Goal: Information Seeking & Learning: Understand process/instructions

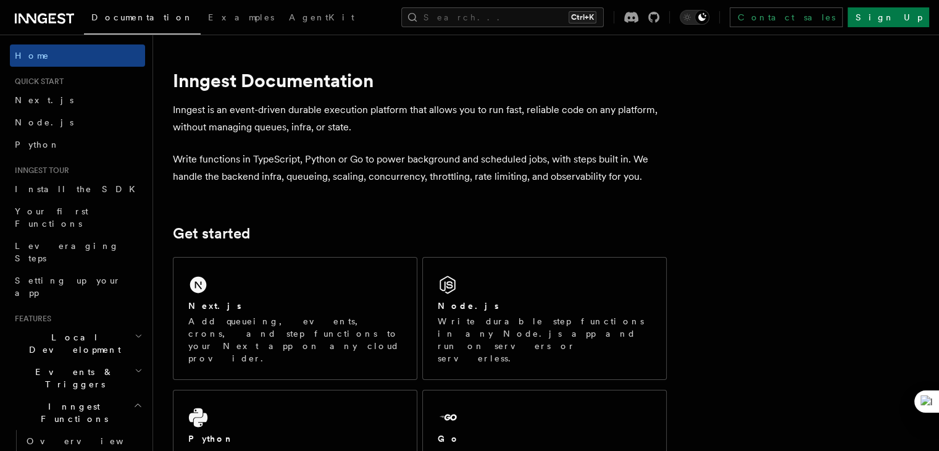
click at [310, 154] on p "Write functions in TypeScript, Python or Go to power background and scheduled j…" at bounding box center [420, 168] width 494 height 35
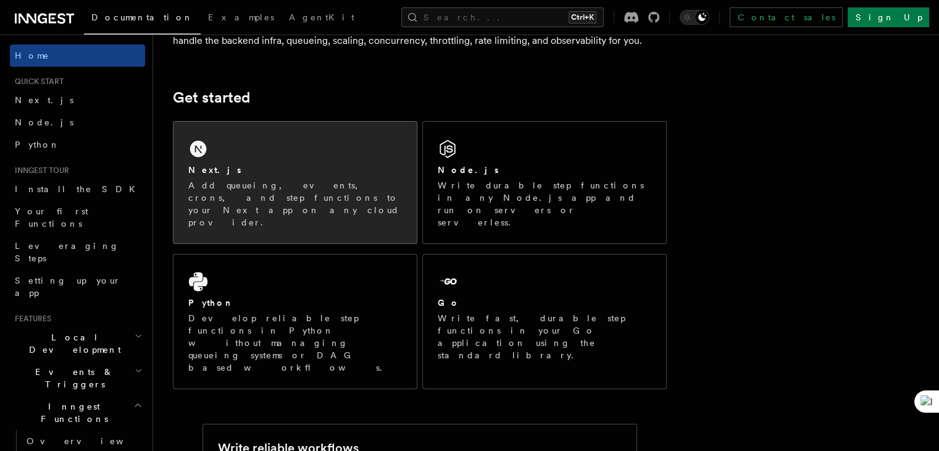
scroll to position [152, 0]
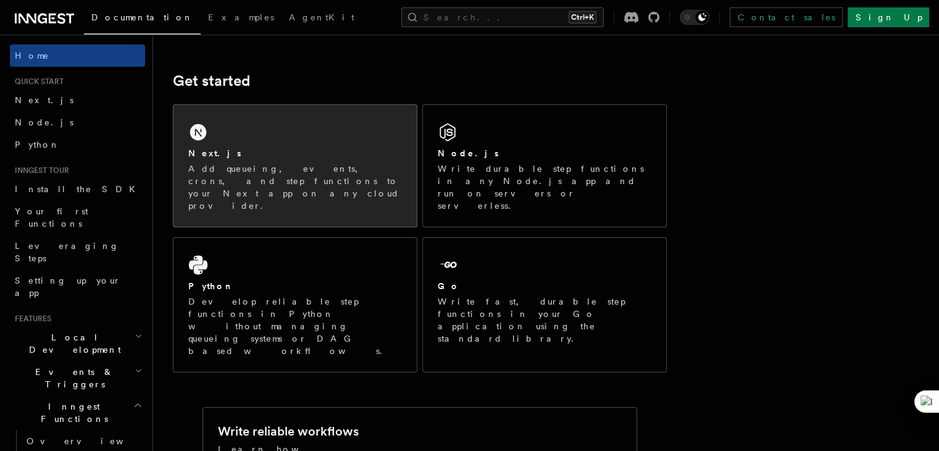
click at [298, 199] on div "Next.js Add queueing, events, crons, and step functions to your Next app on any…" at bounding box center [294, 166] width 243 height 122
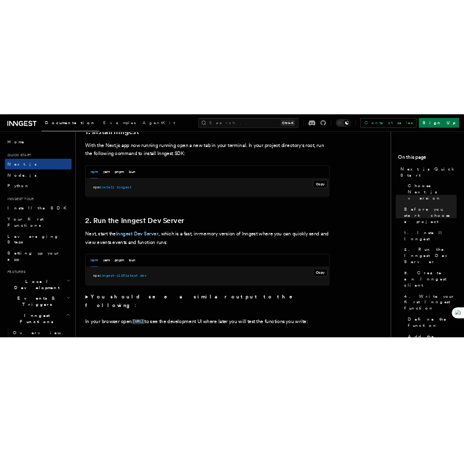
scroll to position [712, 0]
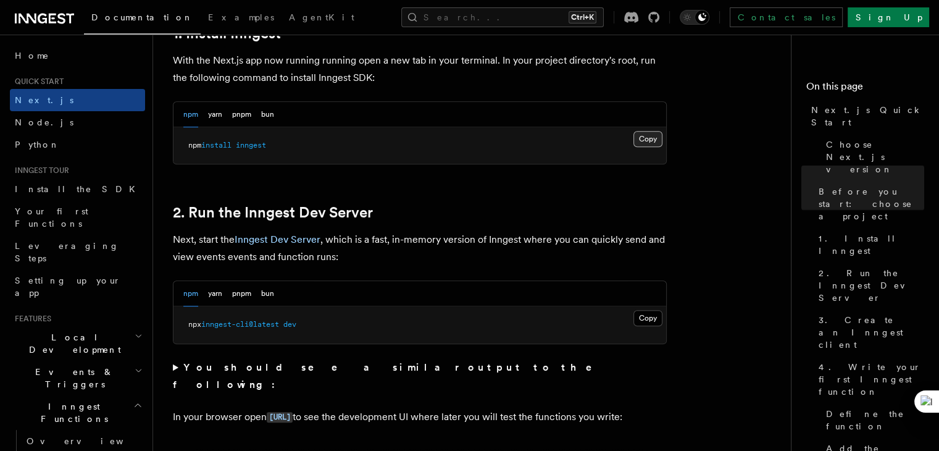
click at [648, 134] on button "Copy Copied" at bounding box center [647, 139] width 29 height 16
click at [649, 135] on button "Copy Copied" at bounding box center [647, 139] width 29 height 16
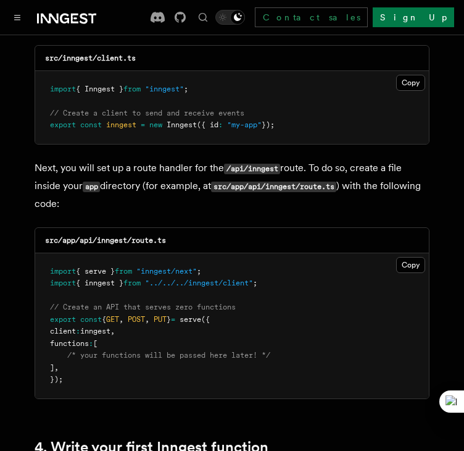
scroll to position [1644, 0]
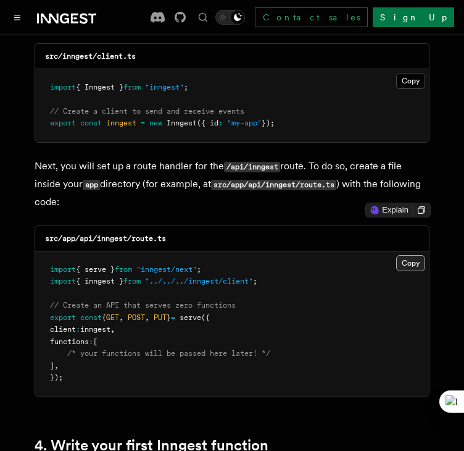
click at [410, 255] on button "Copy Copied" at bounding box center [410, 263] width 29 height 16
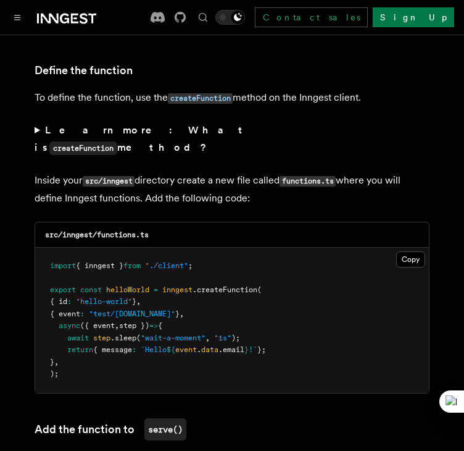
scroll to position [2125, 0]
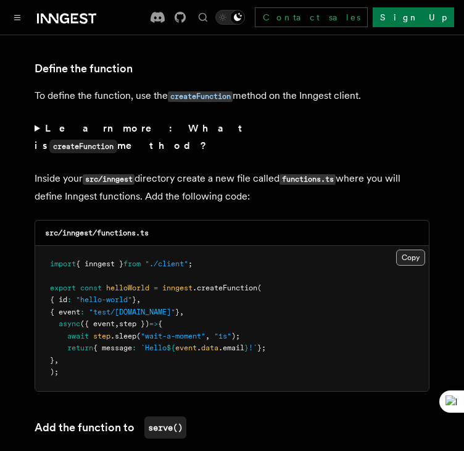
click at [417, 249] on button "Copy Copied" at bounding box center [410, 257] width 29 height 16
